Goal: Register for event/course

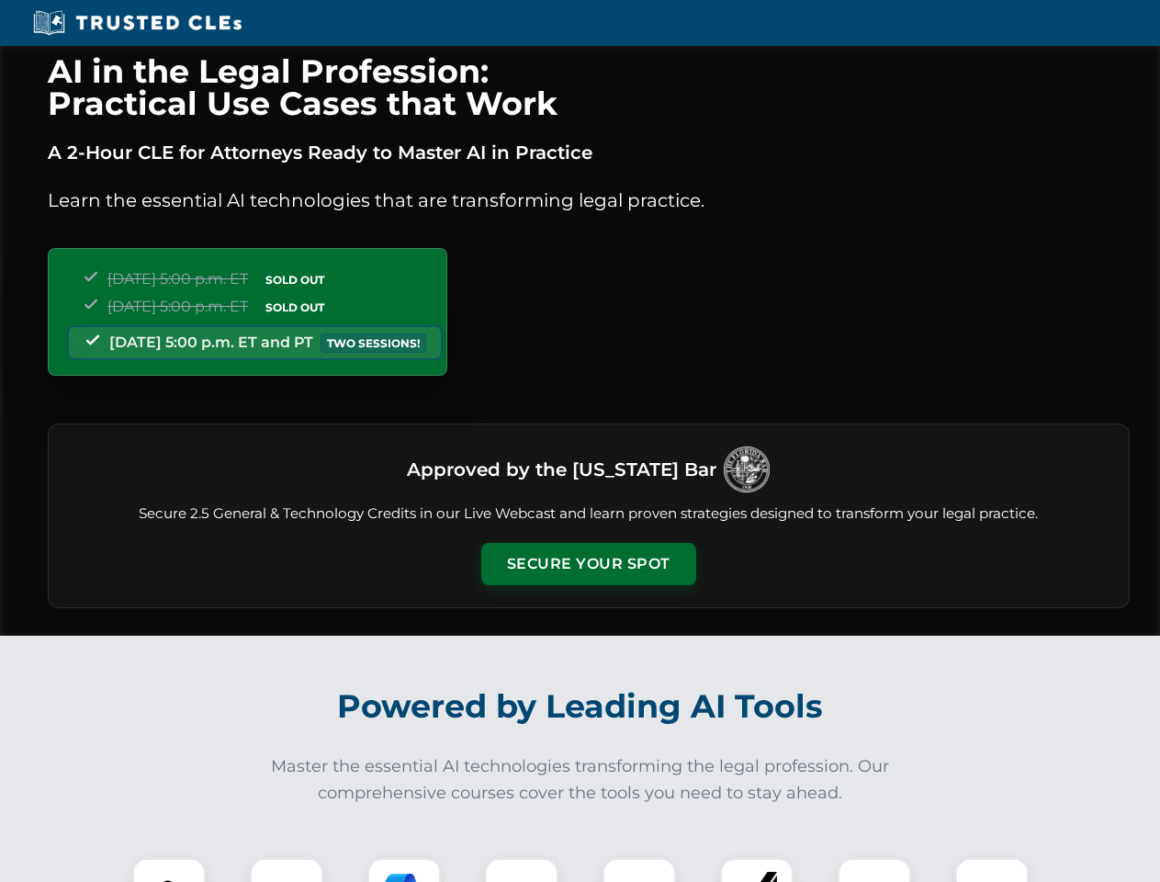
click at [588, 564] on button "Secure Your Spot" at bounding box center [588, 564] width 215 height 42
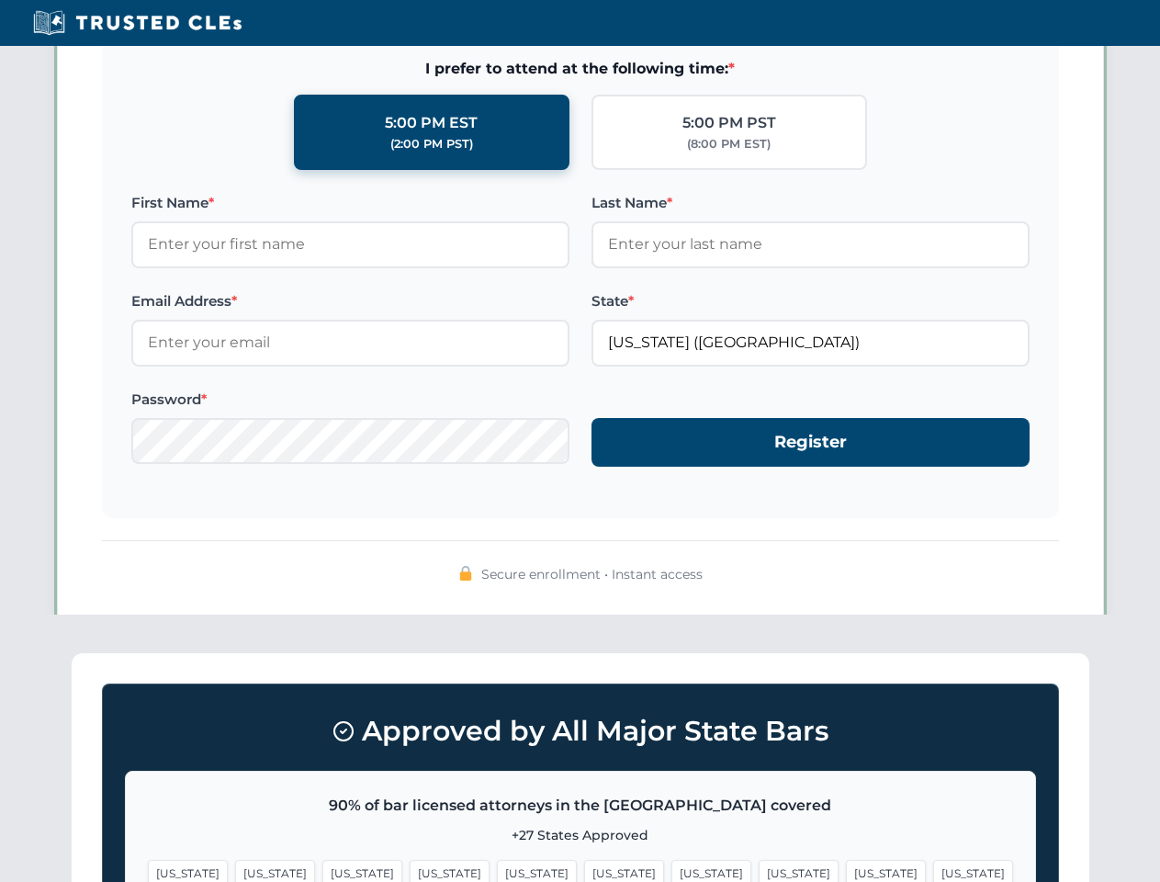
click at [671, 870] on span "[US_STATE]" at bounding box center [711, 873] width 80 height 27
click at [846, 870] on span "[US_STATE]" at bounding box center [886, 873] width 80 height 27
